Goal: Transaction & Acquisition: Purchase product/service

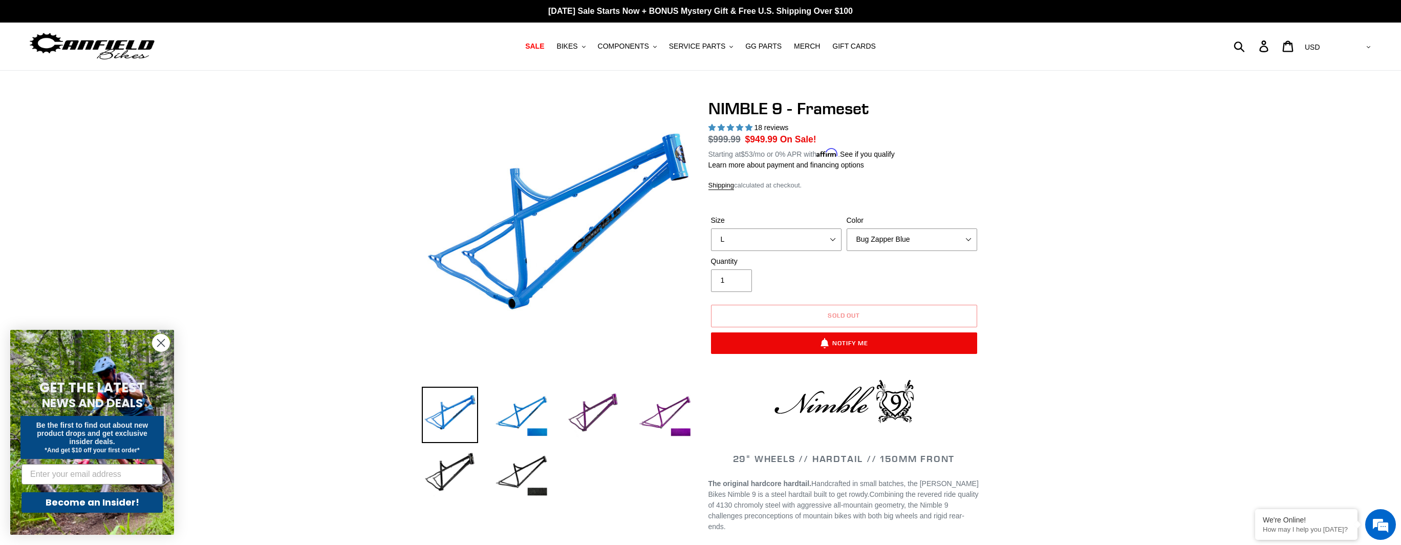
select select "L"
select select "Bug Zapper Blue"
select select "highest-rating"
